Goal: Task Accomplishment & Management: Use online tool/utility

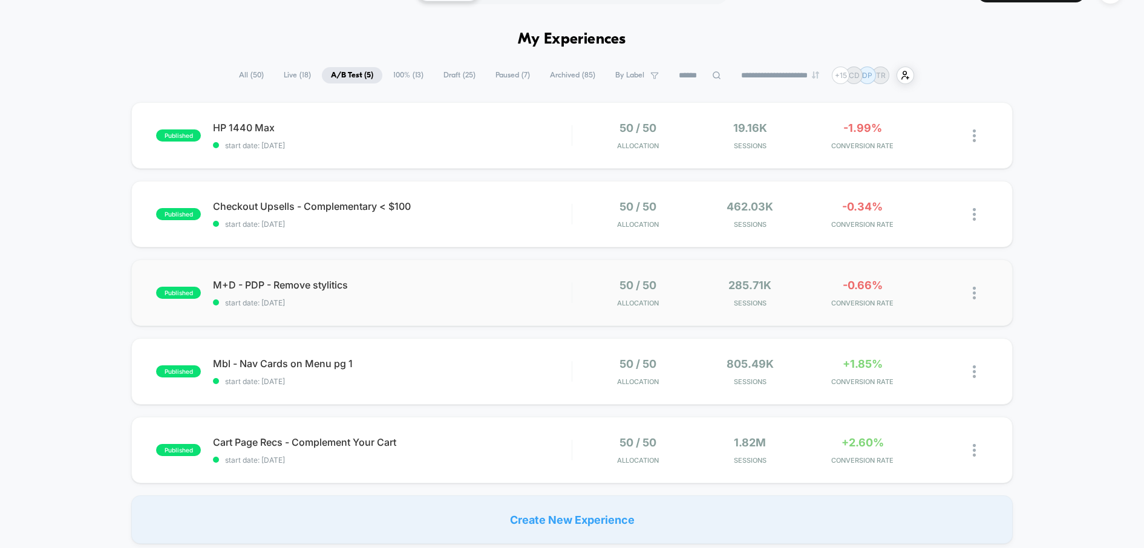
scroll to position [37, 0]
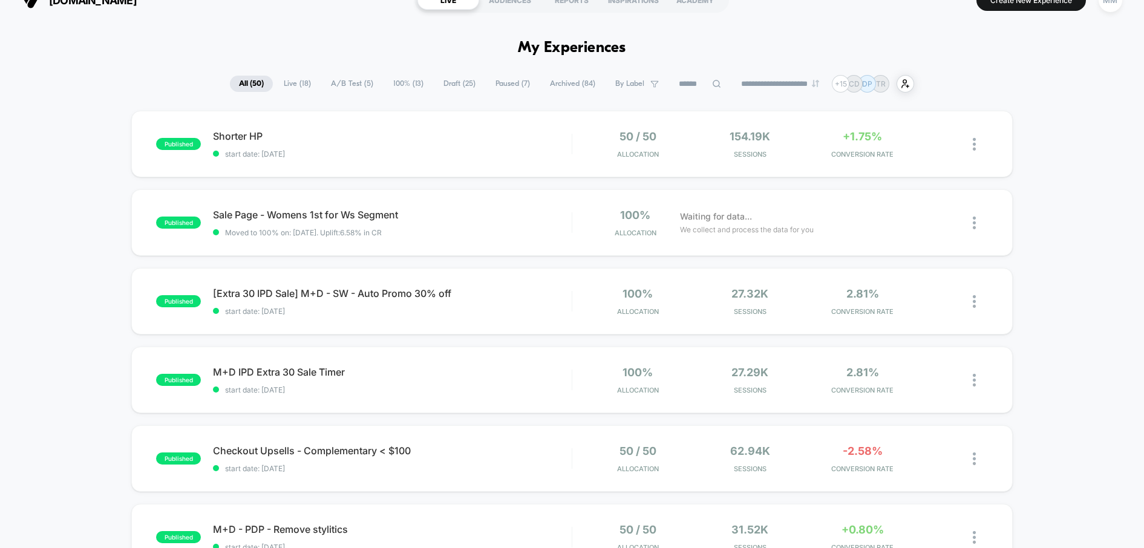
scroll to position [32, 0]
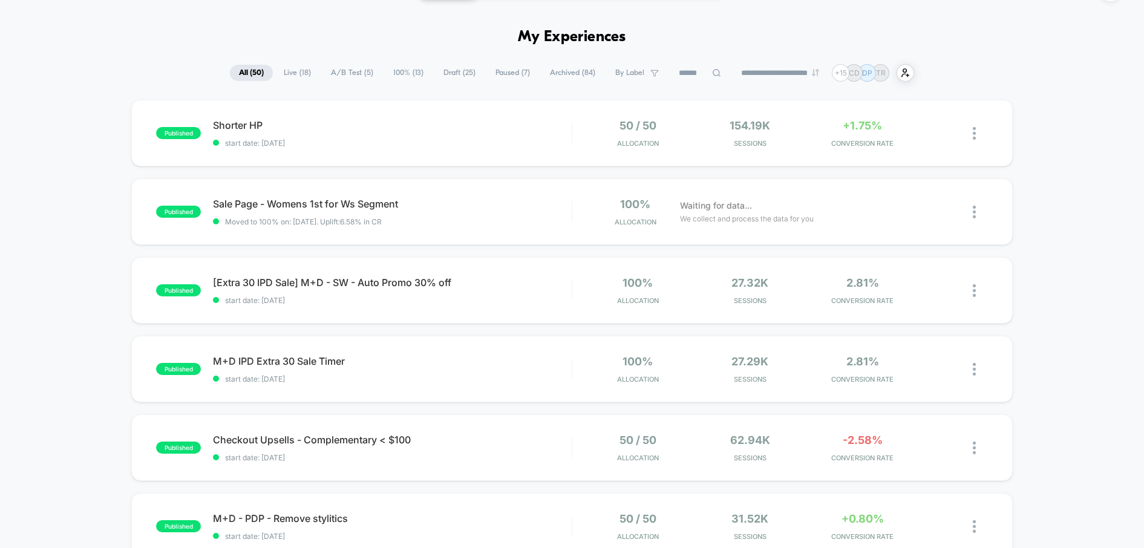
click at [338, 76] on span "A/B Test ( 5 )" at bounding box center [352, 73] width 60 height 16
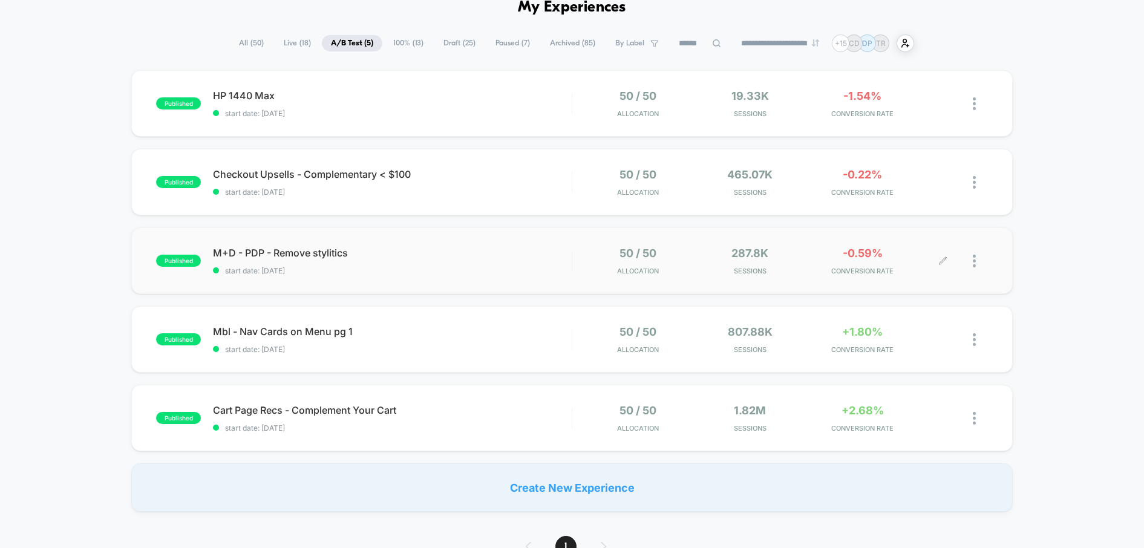
scroll to position [67, 0]
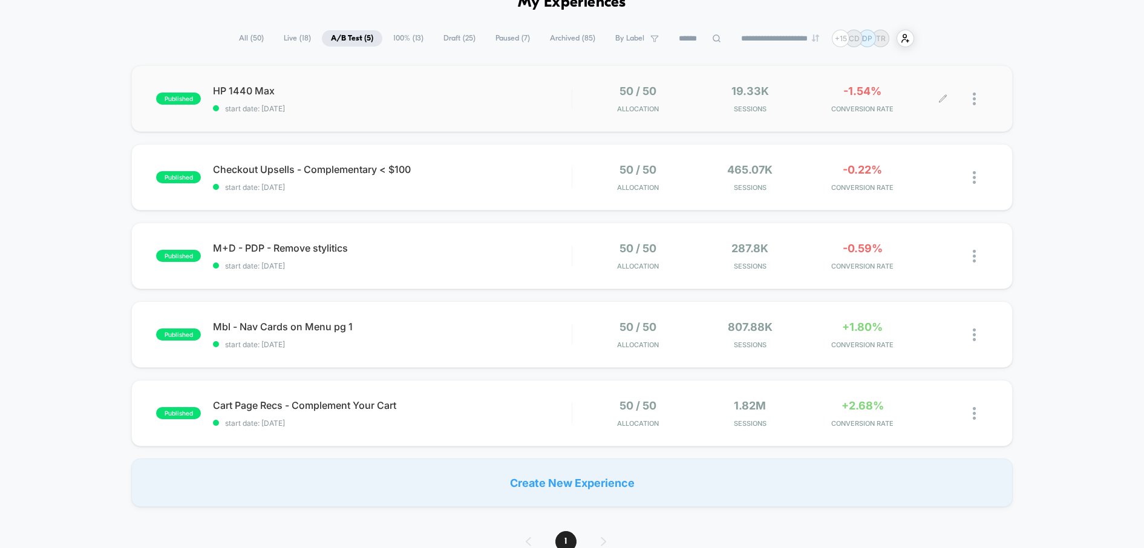
click at [976, 103] on div at bounding box center [979, 99] width 15 height 28
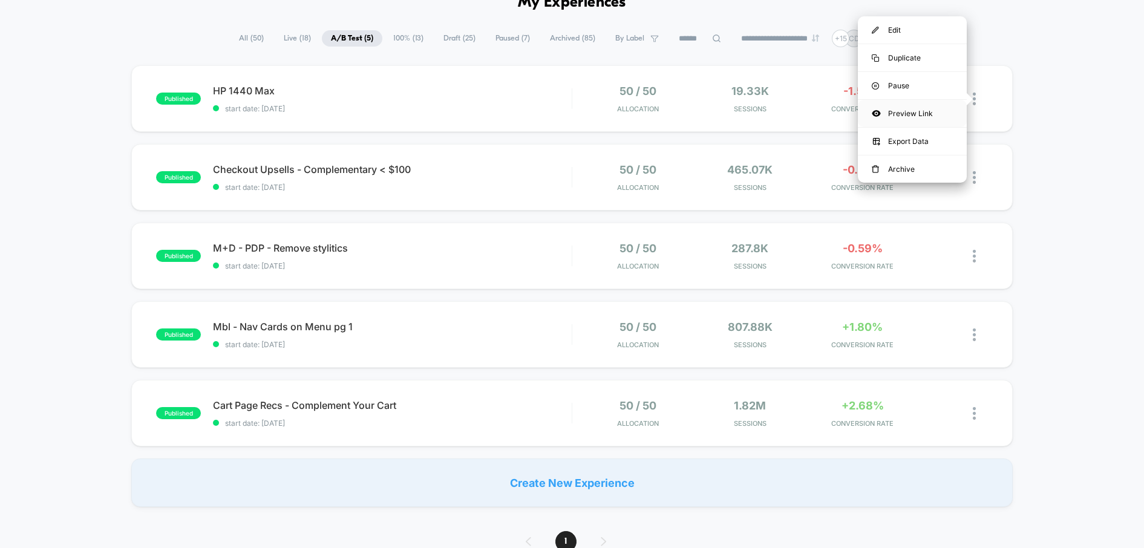
click at [902, 114] on div "Preview Link" at bounding box center [912, 113] width 109 height 27
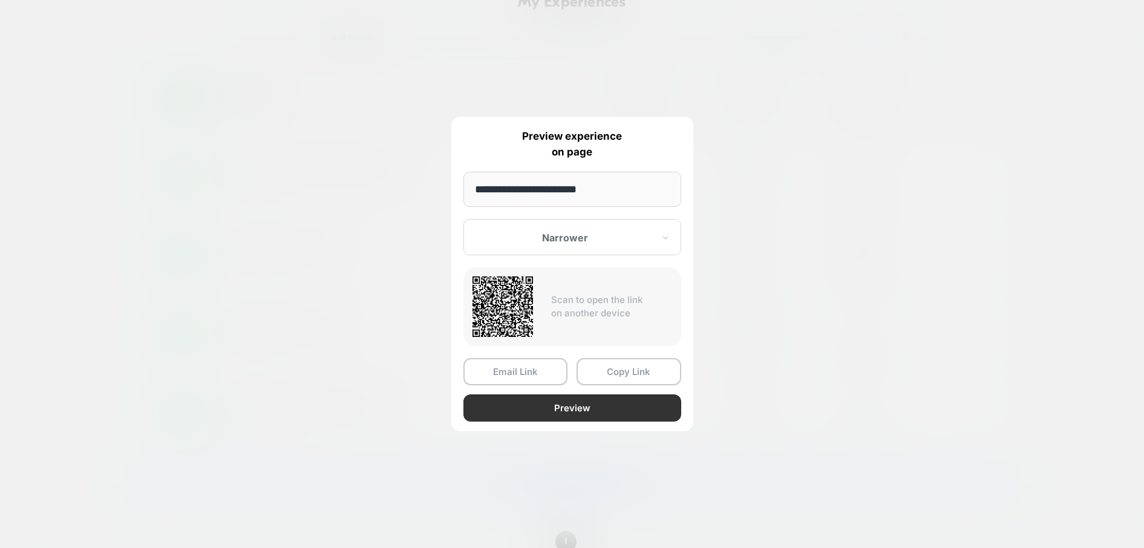
click at [538, 405] on button "Preview" at bounding box center [572, 407] width 218 height 27
